Goal: Check status: Check status

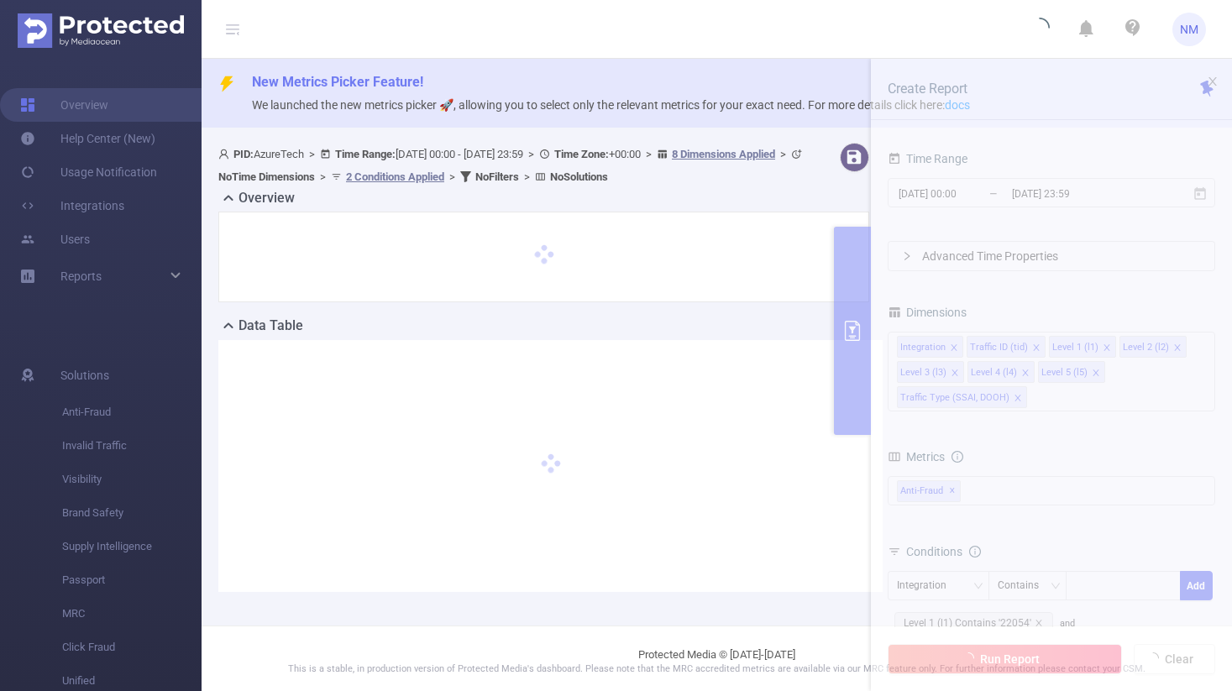
scroll to position [5, 0]
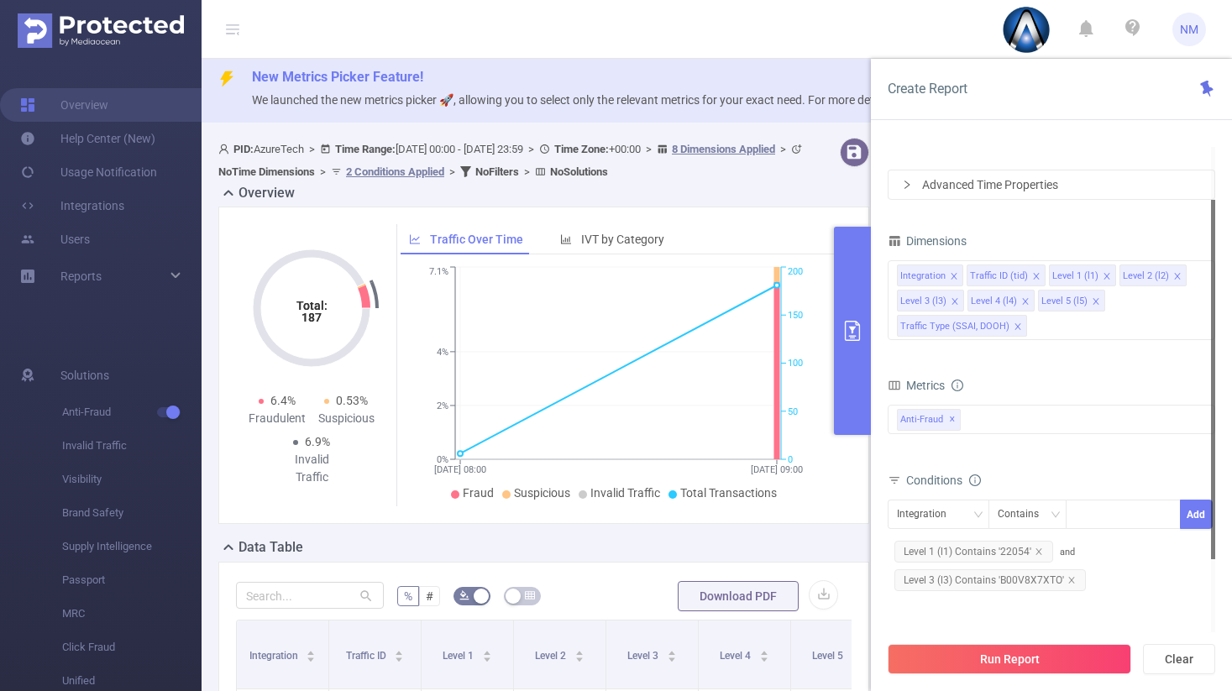
click at [1031, 583] on span "Level 3 (l3) Contains 'B00V8X7XTO'" at bounding box center [989, 580] width 191 height 22
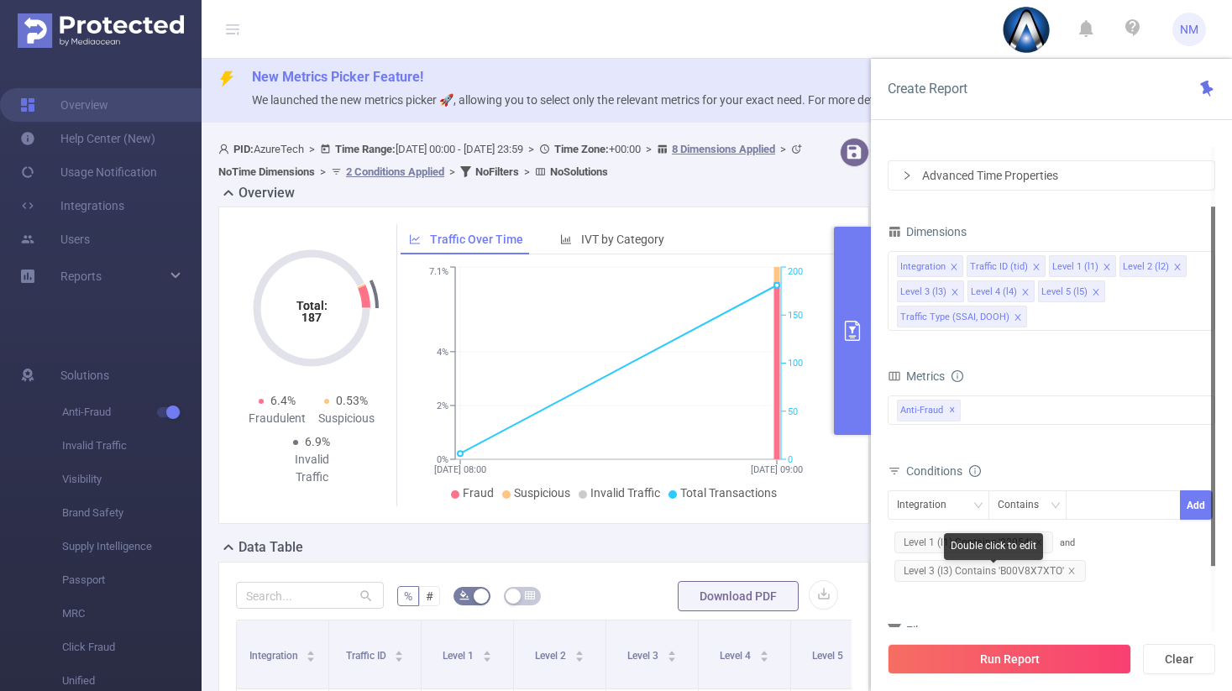
click at [1031, 583] on div "Level 3 (l3) Contains 'B00V8X7XTO'" at bounding box center [989, 571] width 205 height 29
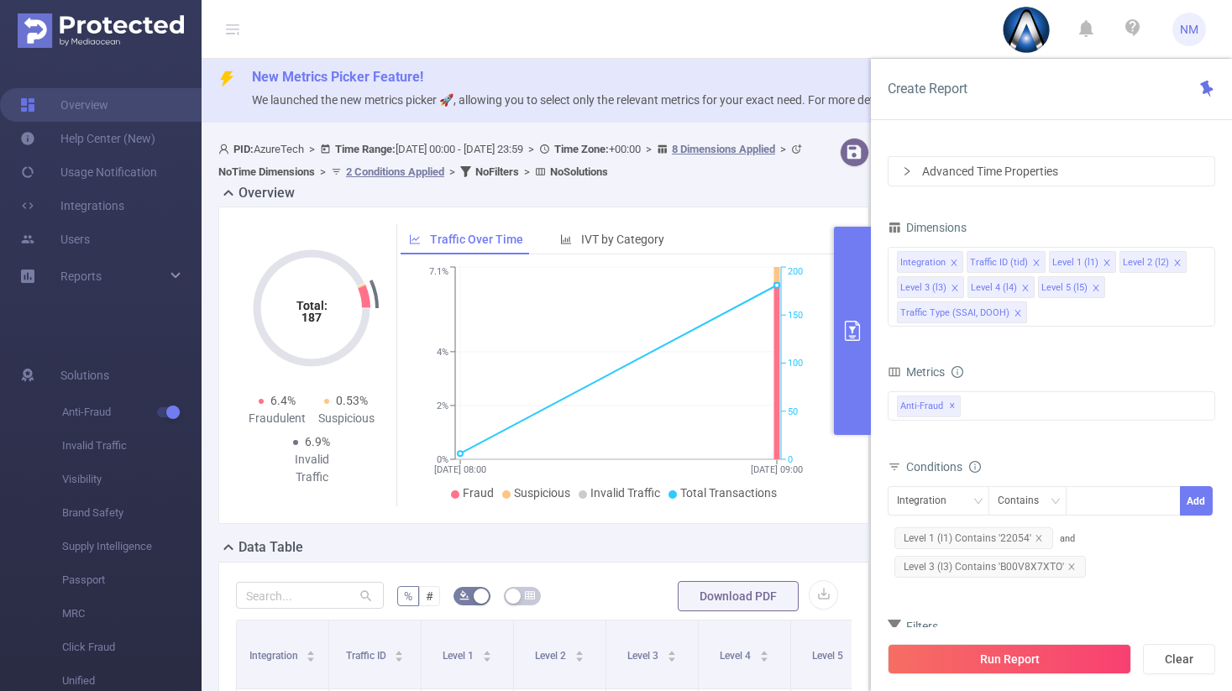
click at [1030, 564] on span "Level 3 (l3) Contains 'B00V8X7XTO'" at bounding box center [989, 567] width 191 height 22
click at [1034, 562] on icon "icon: close" at bounding box center [1038, 563] width 8 height 8
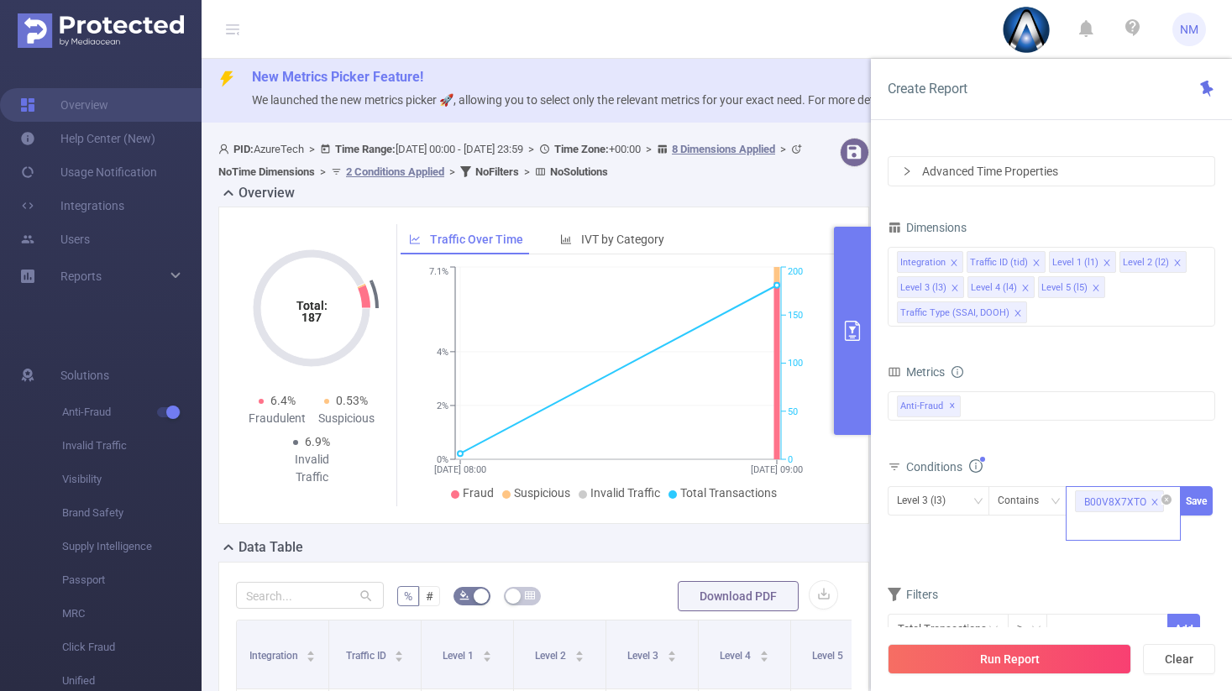
click at [1122, 523] on div "B00V8X7XTO" at bounding box center [1122, 513] width 115 height 55
paste input "[DOMAIN_NAME]"
type input "[DOMAIN_NAME]"
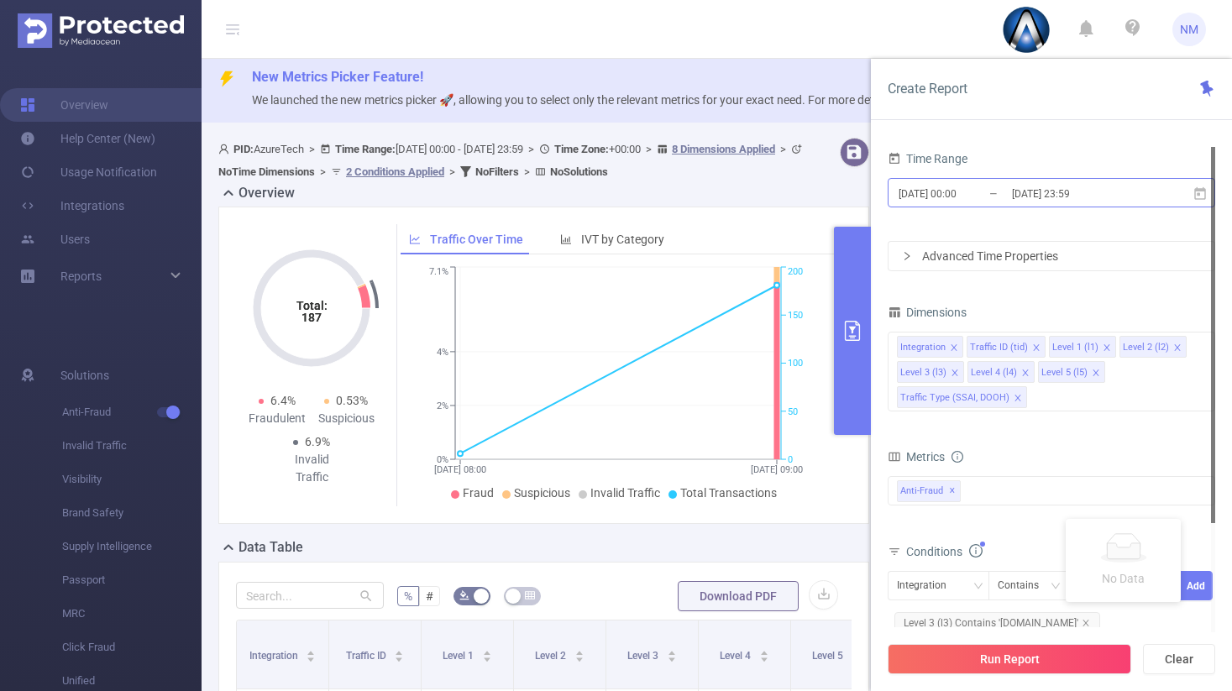
click at [991, 191] on input "[DATE] 00:00" at bounding box center [965, 193] width 136 height 23
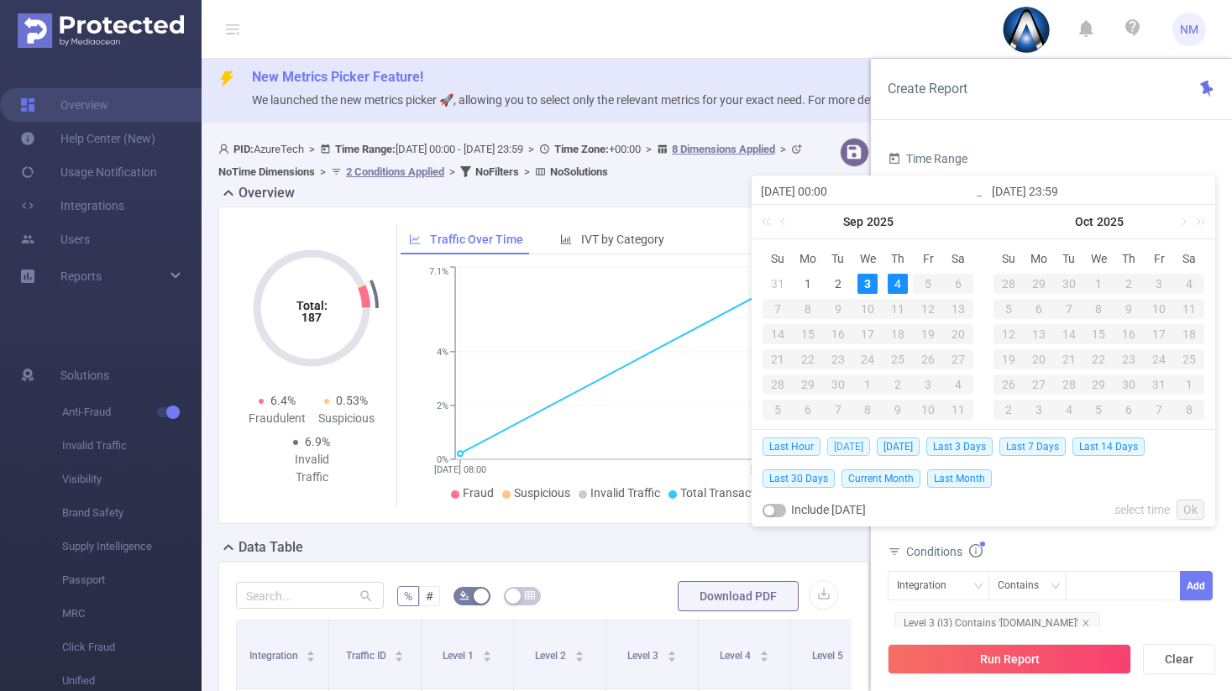
click at [851, 443] on span "[DATE]" at bounding box center [848, 446] width 43 height 18
type input "[DATE] 00:00"
type input "[DATE] 23:59"
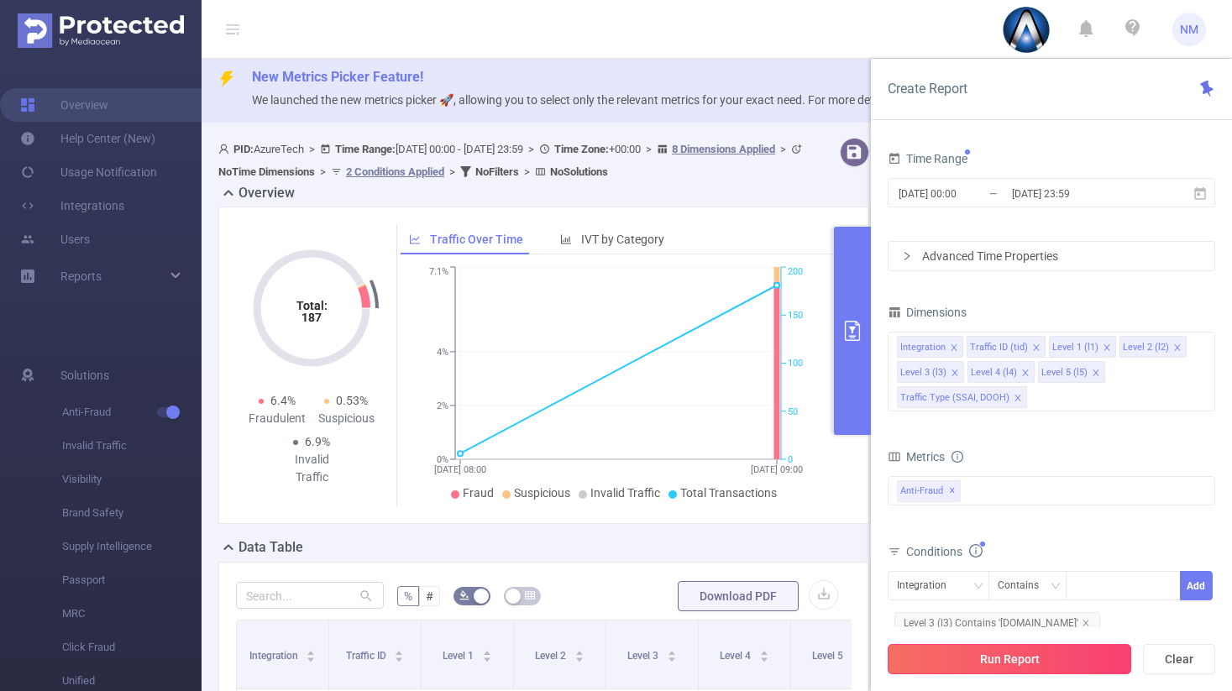
click at [1012, 651] on button "Run Report" at bounding box center [1008, 659] width 243 height 30
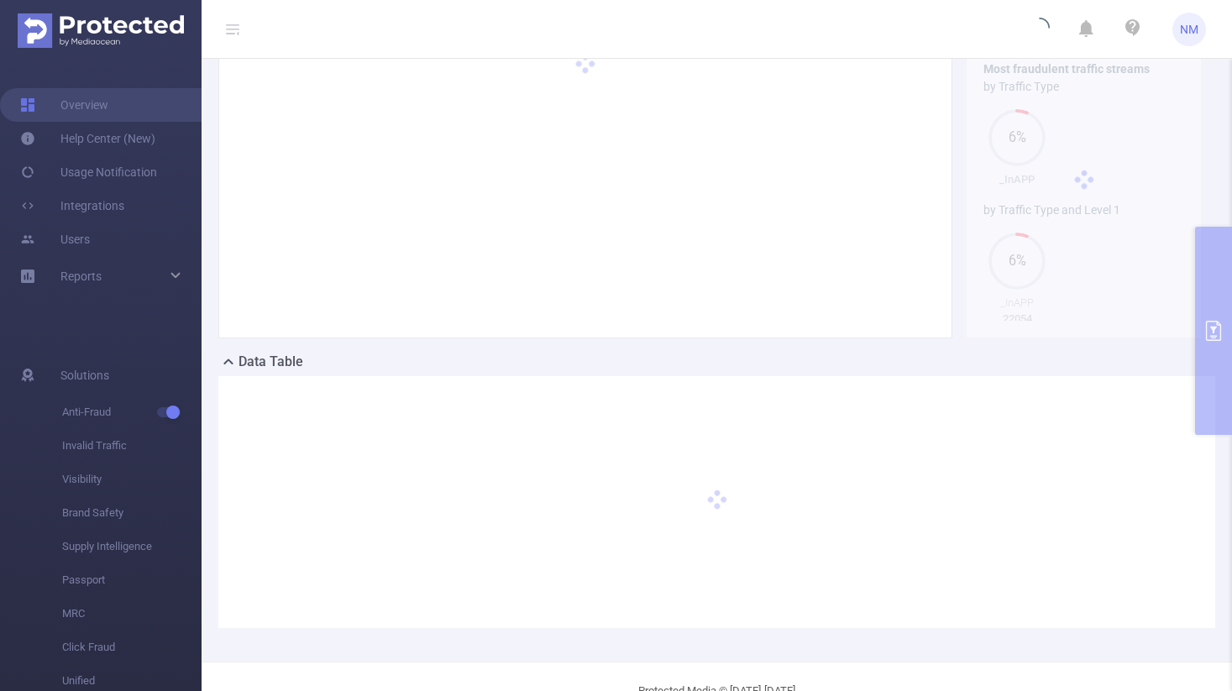
scroll to position [195, 0]
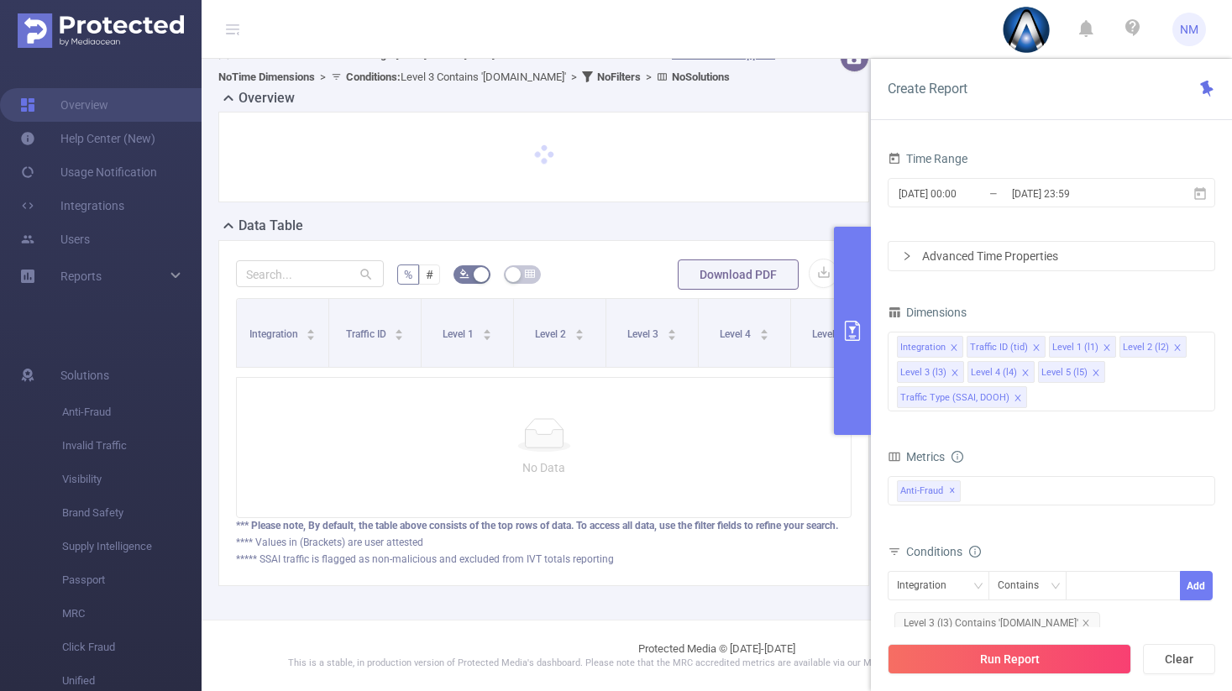
scroll to position [149, 0]
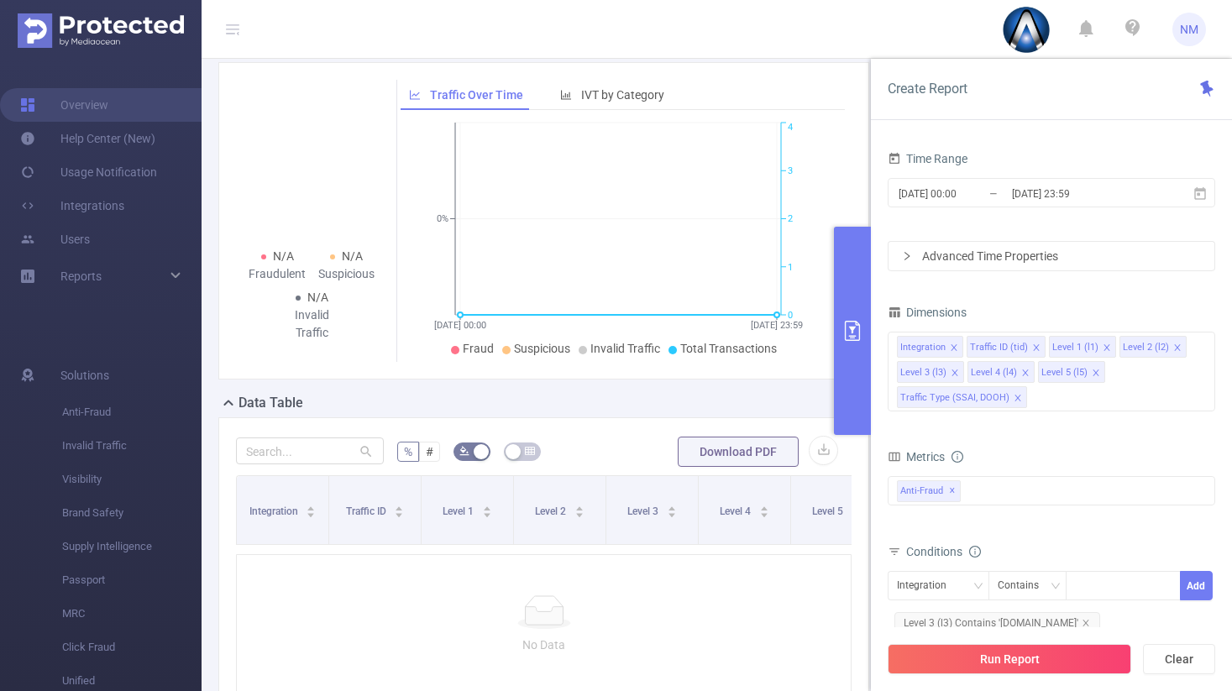
click at [853, 373] on button "primary" at bounding box center [852, 331] width 37 height 208
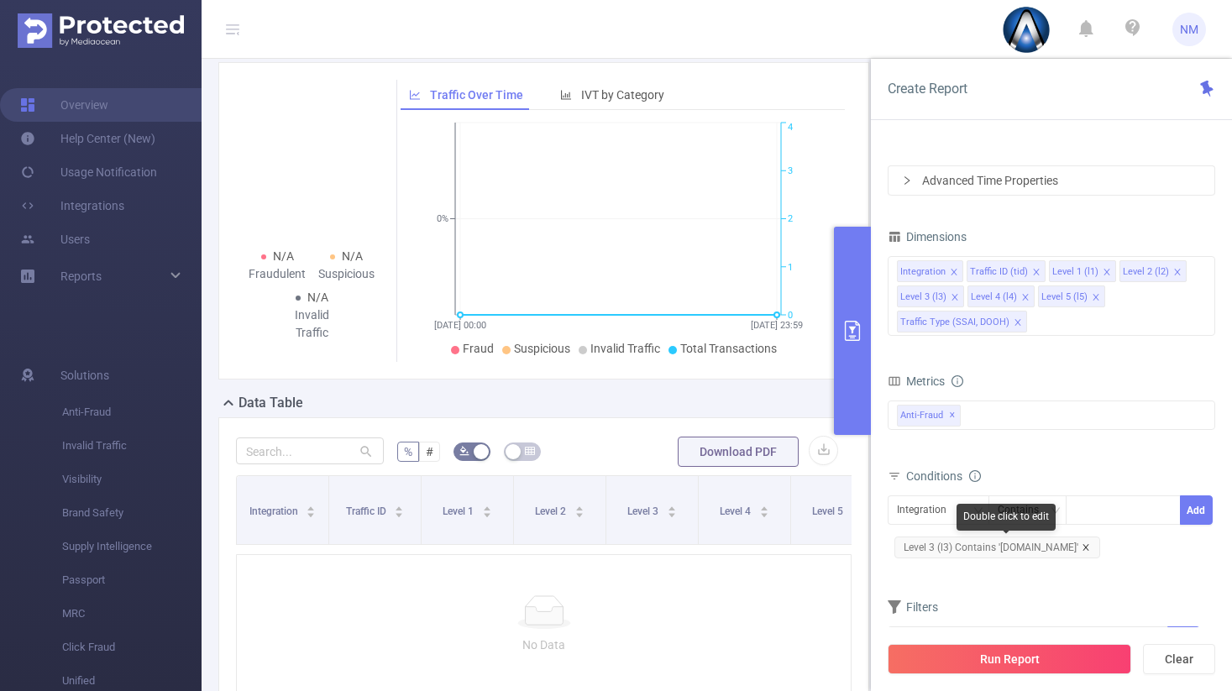
click at [1088, 545] on icon "icon: close" at bounding box center [1085, 547] width 6 height 6
click at [1091, 545] on div "Conditions Integration Contains Add Level 3 (l3) Contains '[DOMAIN_NAME]'" at bounding box center [1050, 519] width 327 height 111
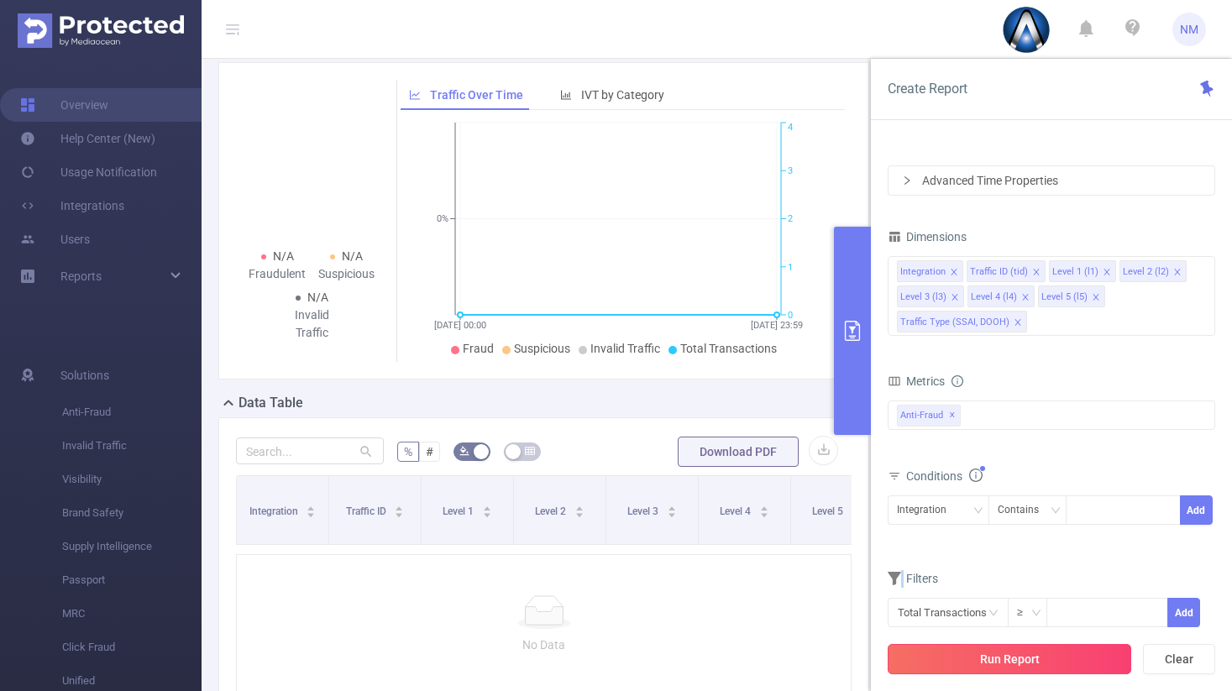
click at [1054, 654] on button "Run Report" at bounding box center [1008, 659] width 243 height 30
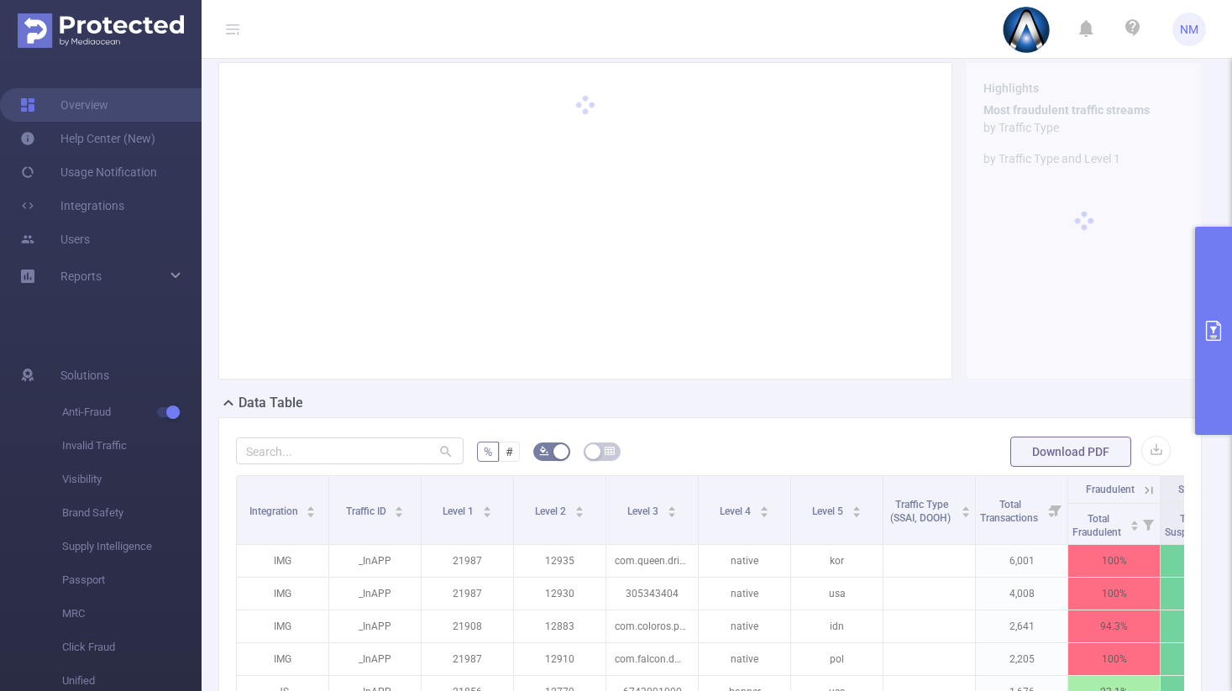
click at [1206, 369] on button "primary" at bounding box center [1213, 331] width 37 height 208
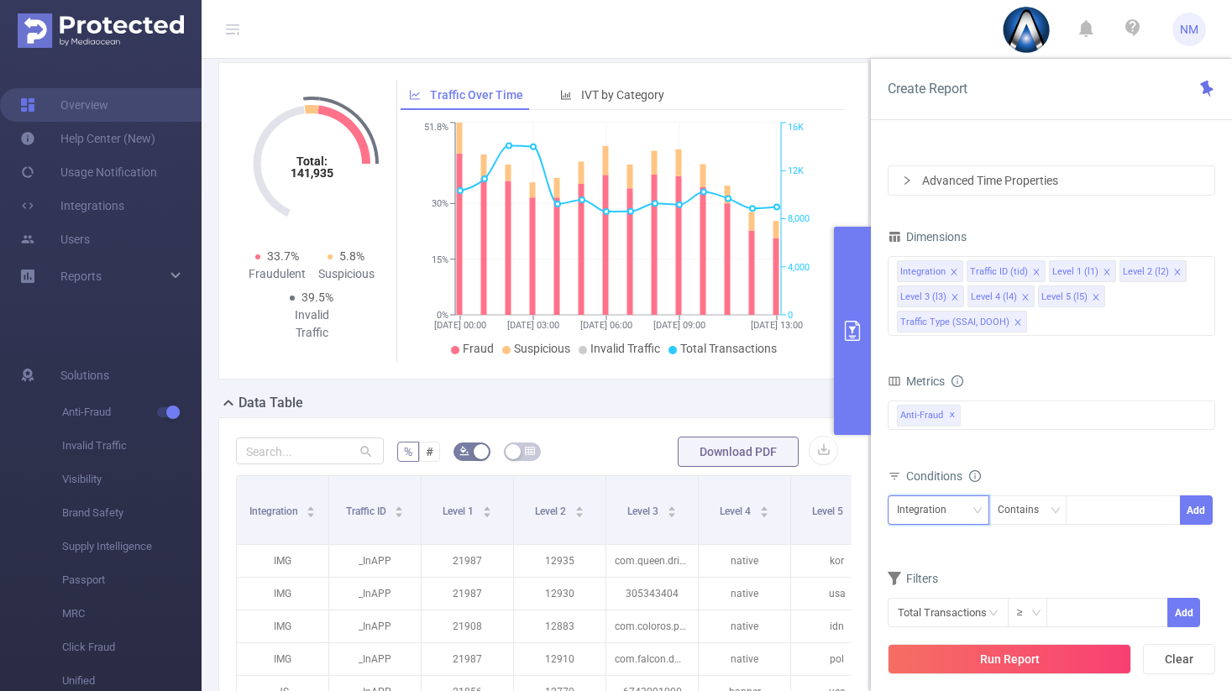
click at [955, 505] on div "Integration" at bounding box center [927, 510] width 61 height 28
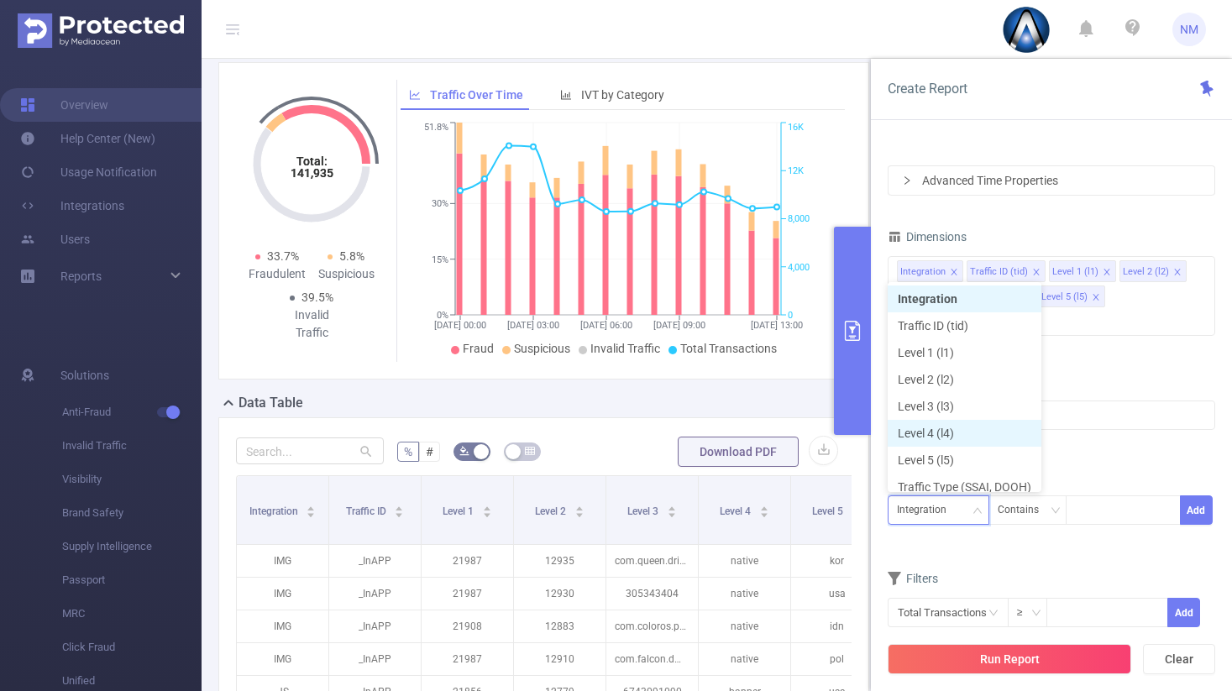
scroll to position [8, 0]
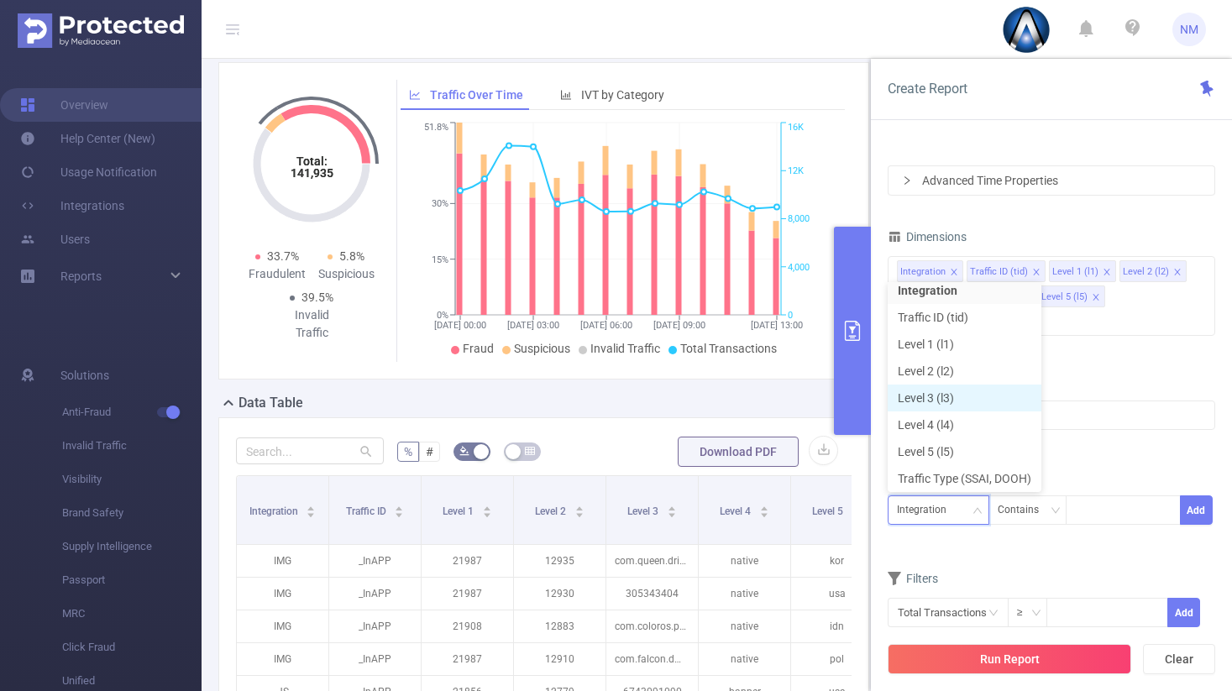
click at [948, 393] on li "Level 3 (l3)" at bounding box center [964, 397] width 154 height 27
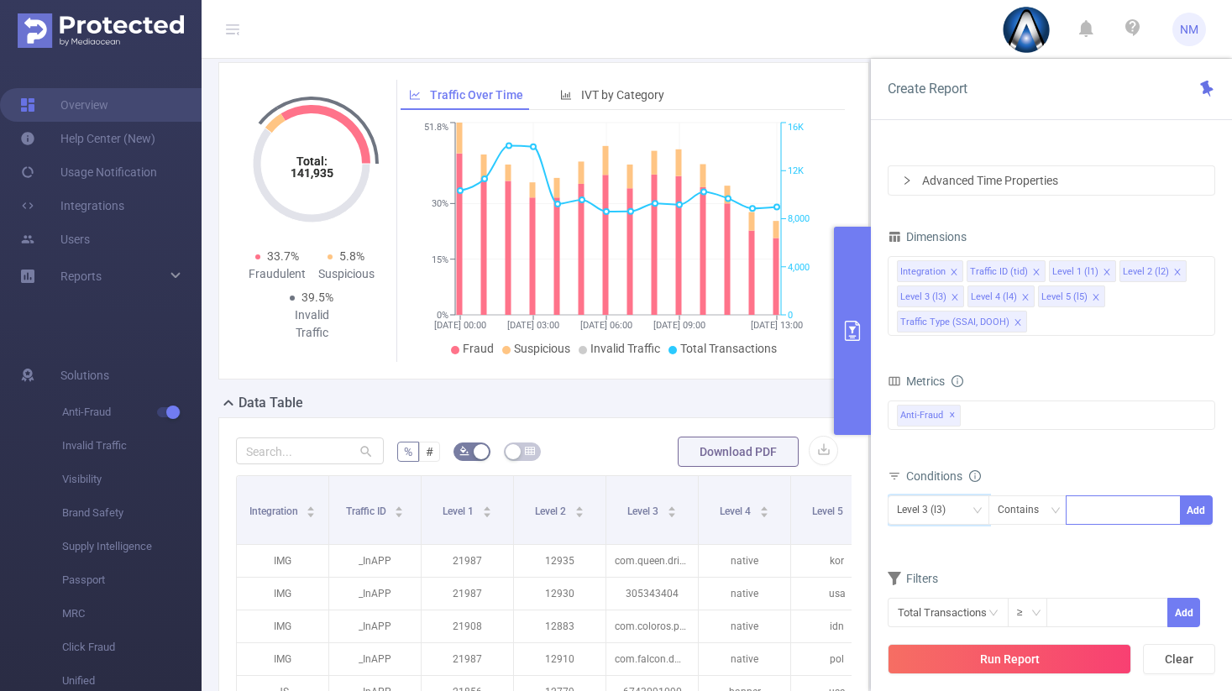
click at [1071, 504] on div at bounding box center [1122, 509] width 115 height 29
paste input "[DOMAIN_NAME]"
type input "[DOMAIN_NAME]"
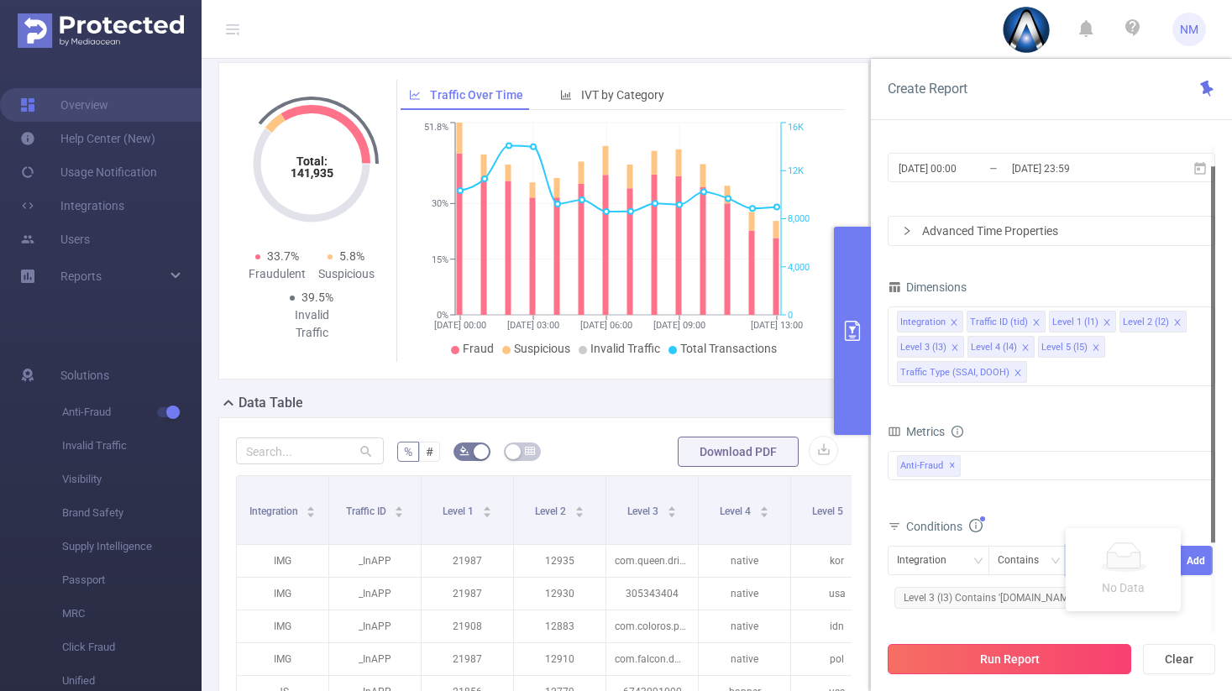
click at [1015, 657] on button "Run Report" at bounding box center [1008, 659] width 243 height 30
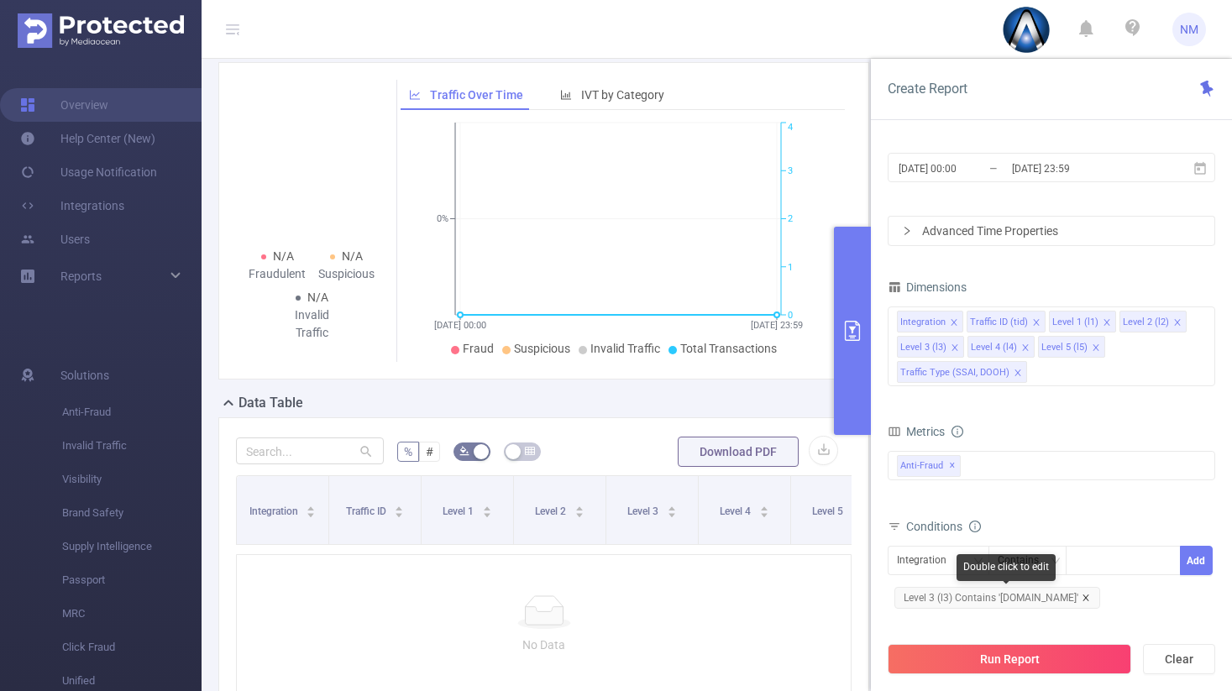
click at [1090, 597] on icon "icon: close" at bounding box center [1085, 598] width 8 height 8
